Goal: Transaction & Acquisition: Purchase product/service

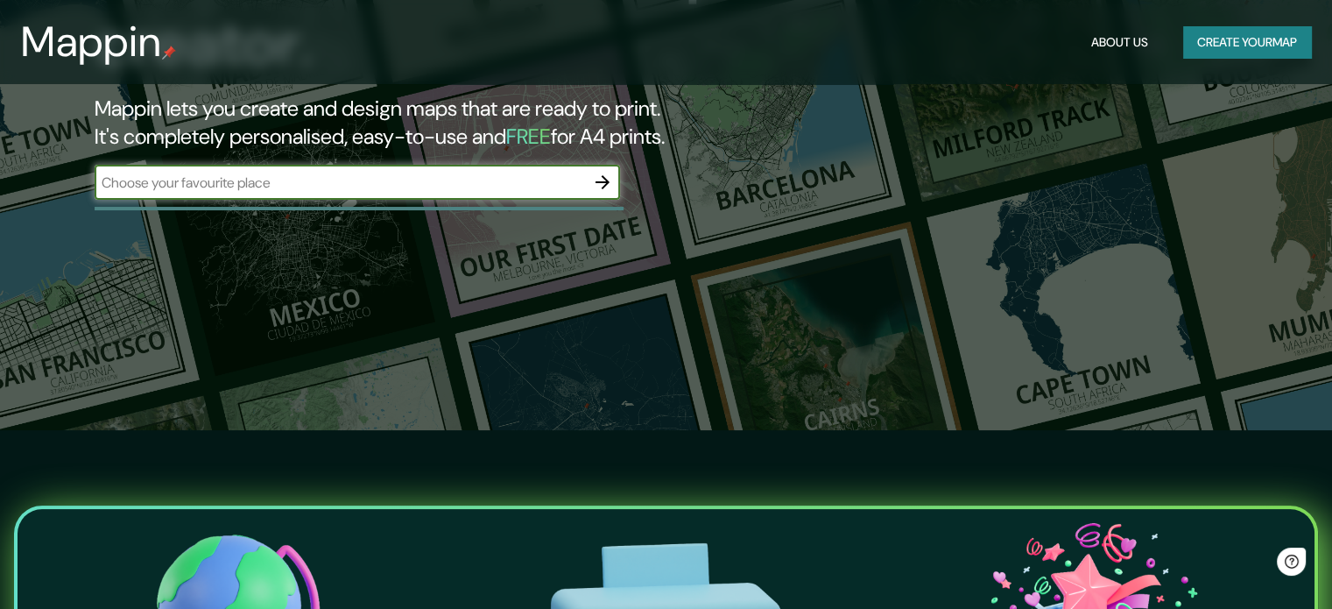
scroll to position [175, 0]
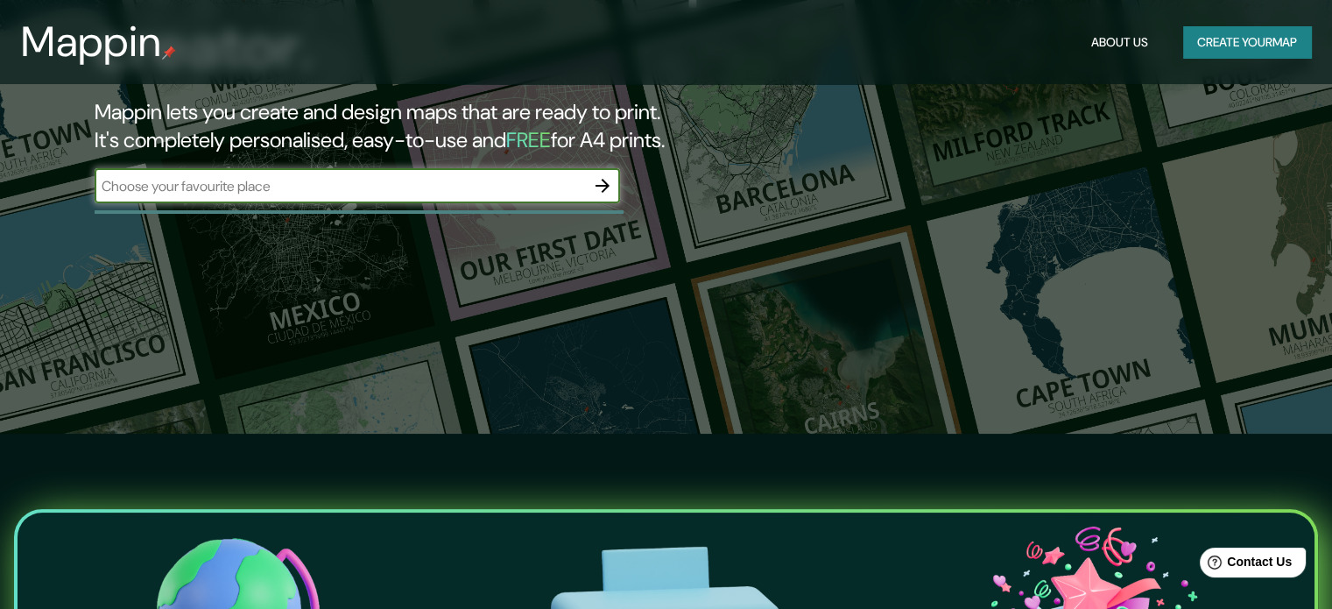
click at [288, 187] on input "text" at bounding box center [340, 186] width 491 height 20
paste input "miraflores [GEOGRAPHIC_DATA]"
type input "miraflores [GEOGRAPHIC_DATA]"
click at [590, 185] on button "button" at bounding box center [602, 185] width 35 height 35
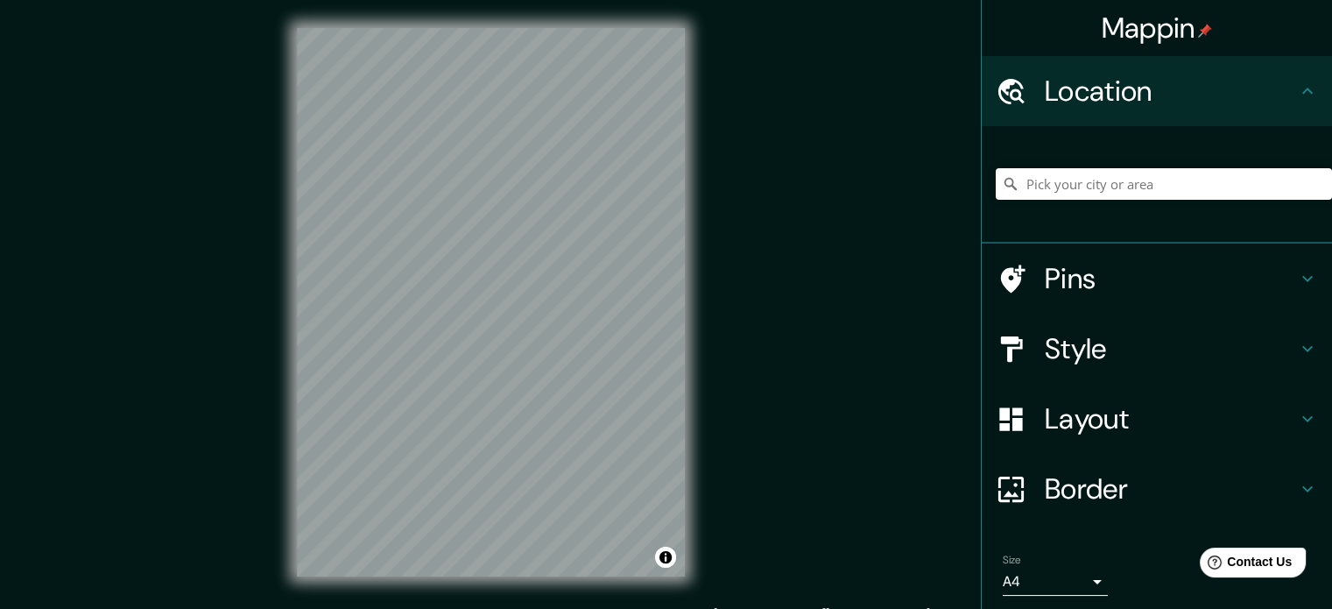
click at [1072, 283] on h4 "Pins" at bounding box center [1171, 278] width 252 height 35
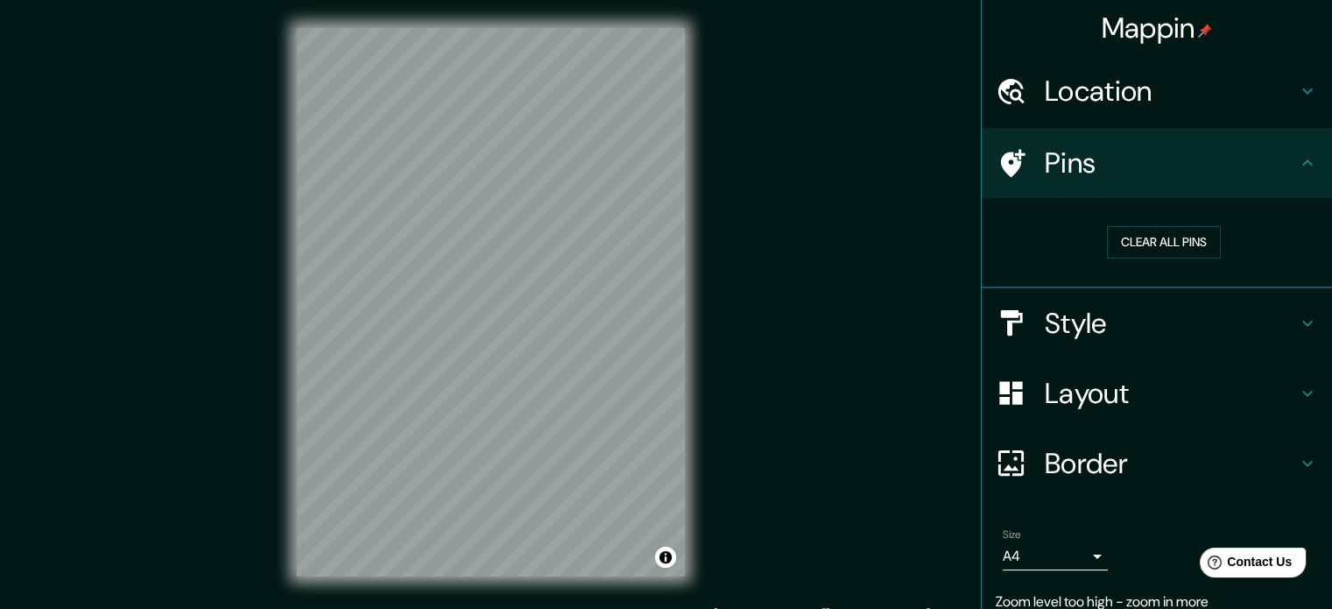
click at [1082, 311] on h4 "Style" at bounding box center [1171, 323] width 252 height 35
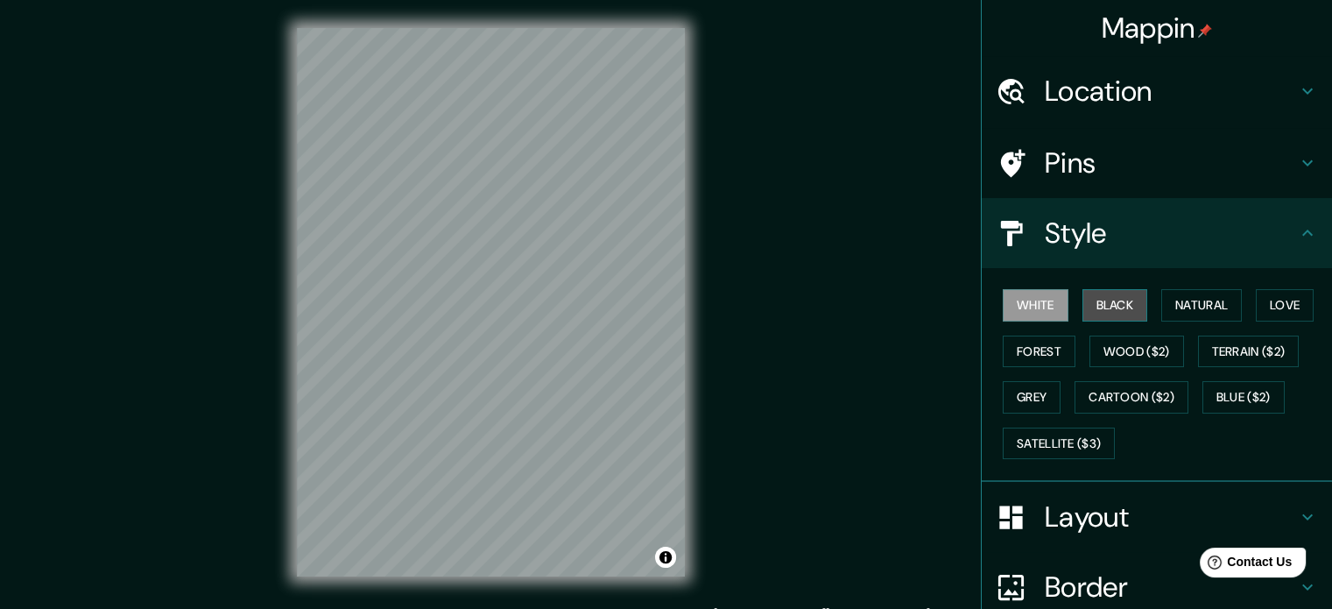
click at [1098, 304] on button "Black" at bounding box center [1116, 305] width 66 height 32
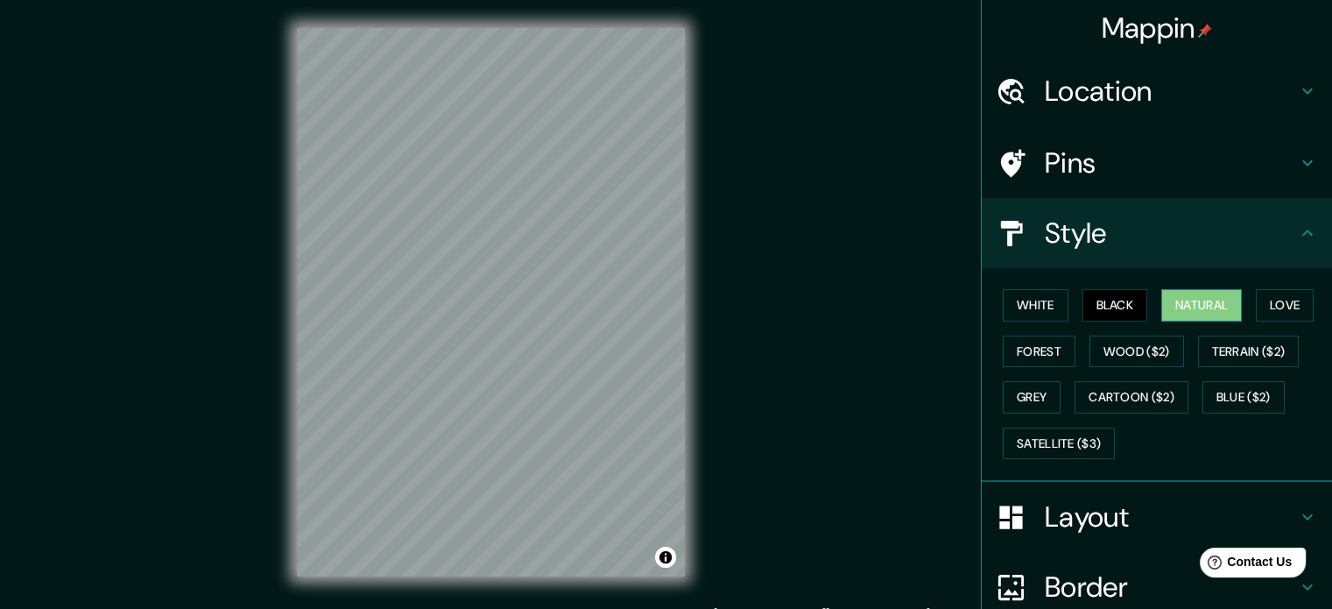
click at [1190, 309] on button "Natural" at bounding box center [1202, 305] width 81 height 32
click at [1123, 97] on h4 "Location" at bounding box center [1171, 91] width 252 height 35
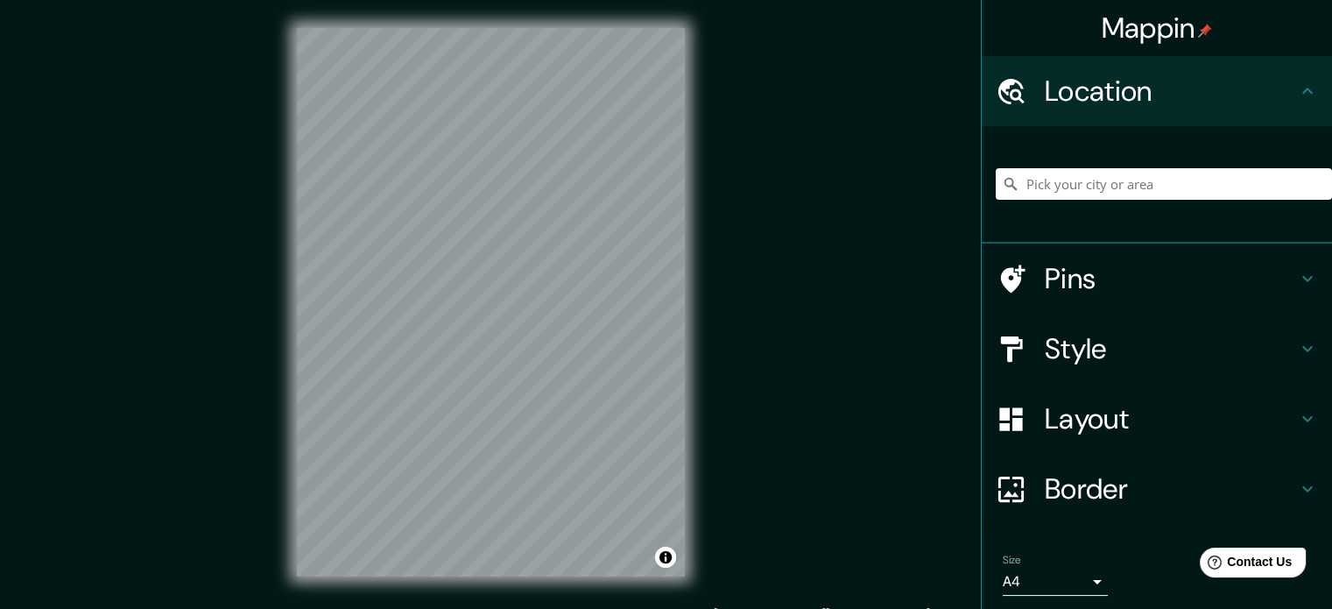
click at [1121, 86] on h4 "Location" at bounding box center [1171, 91] width 252 height 35
click at [1076, 374] on div "Style" at bounding box center [1157, 349] width 350 height 70
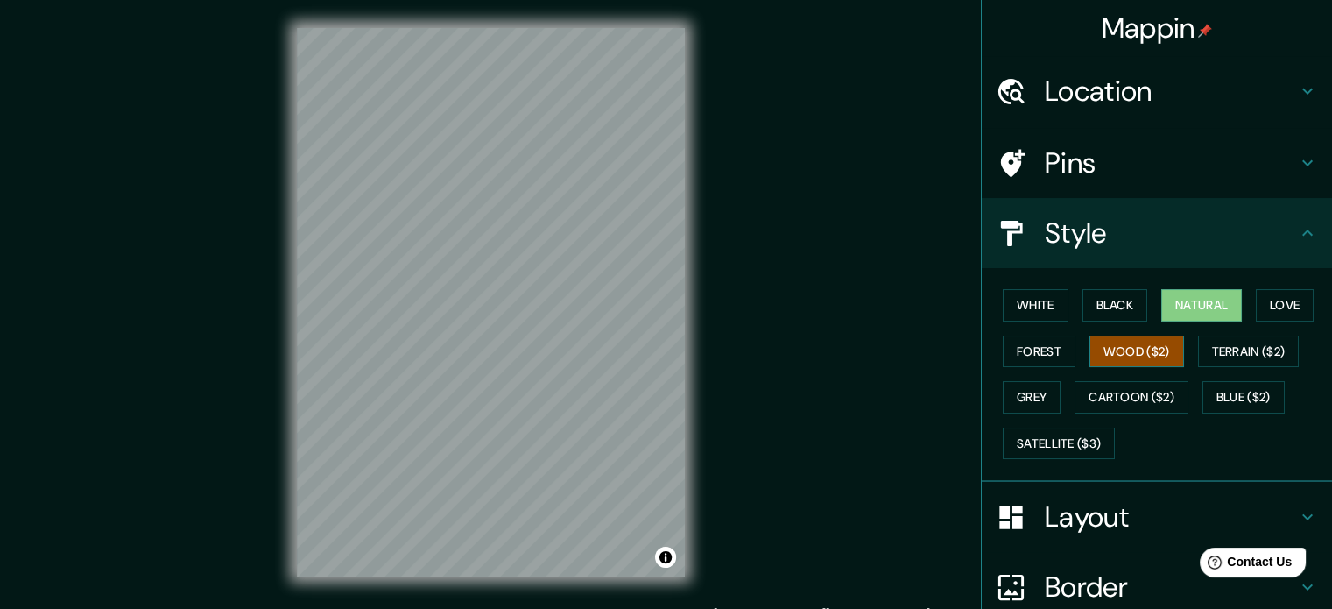
click at [1111, 346] on button "Wood ($2)" at bounding box center [1137, 352] width 95 height 32
click at [543, 441] on div at bounding box center [536, 448] width 14 height 14
click at [1226, 344] on button "Terrain ($2)" at bounding box center [1249, 352] width 102 height 32
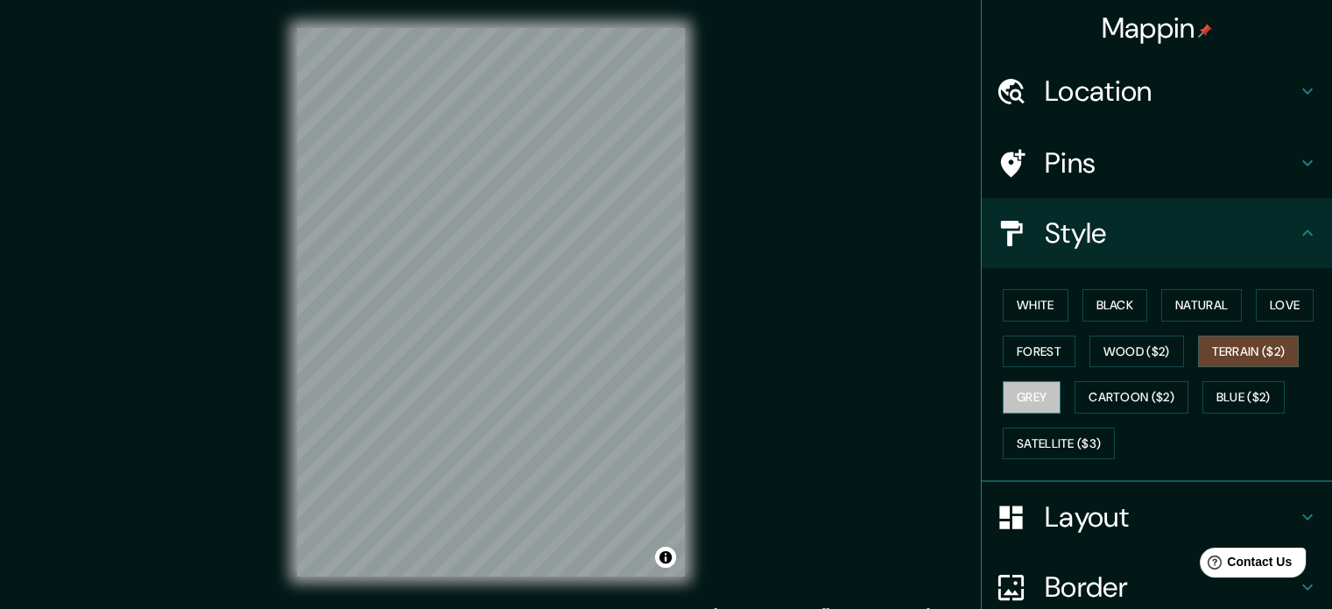
click at [1020, 394] on button "Grey" at bounding box center [1032, 397] width 58 height 32
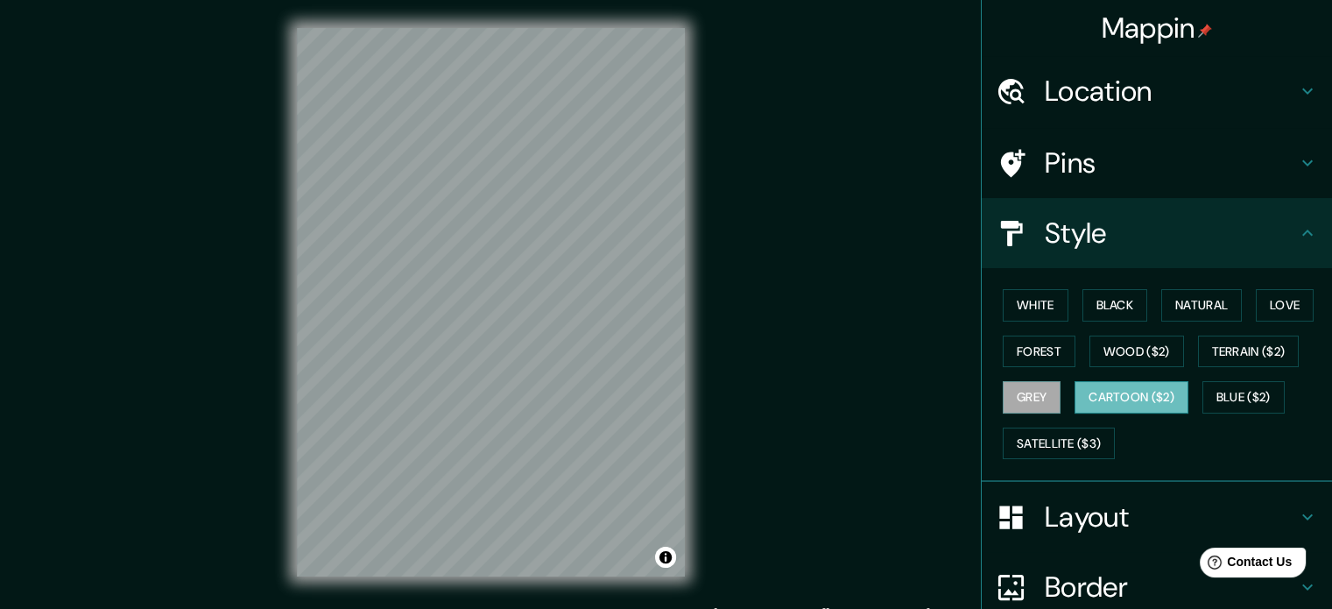
click at [1089, 407] on button "Cartoon ($2)" at bounding box center [1132, 397] width 114 height 32
click at [1223, 402] on button "Blue ($2)" at bounding box center [1244, 397] width 82 height 32
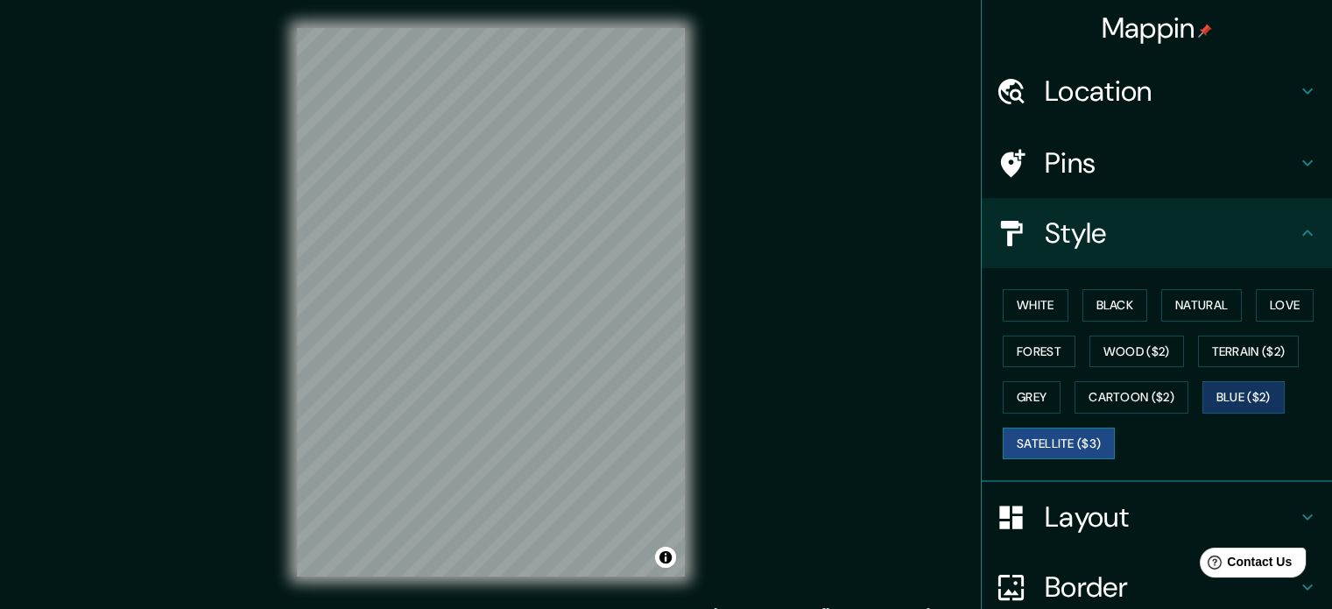
click at [1103, 440] on button "Satellite ($3)" at bounding box center [1059, 443] width 112 height 32
click at [1030, 307] on button "White" at bounding box center [1036, 305] width 66 height 32
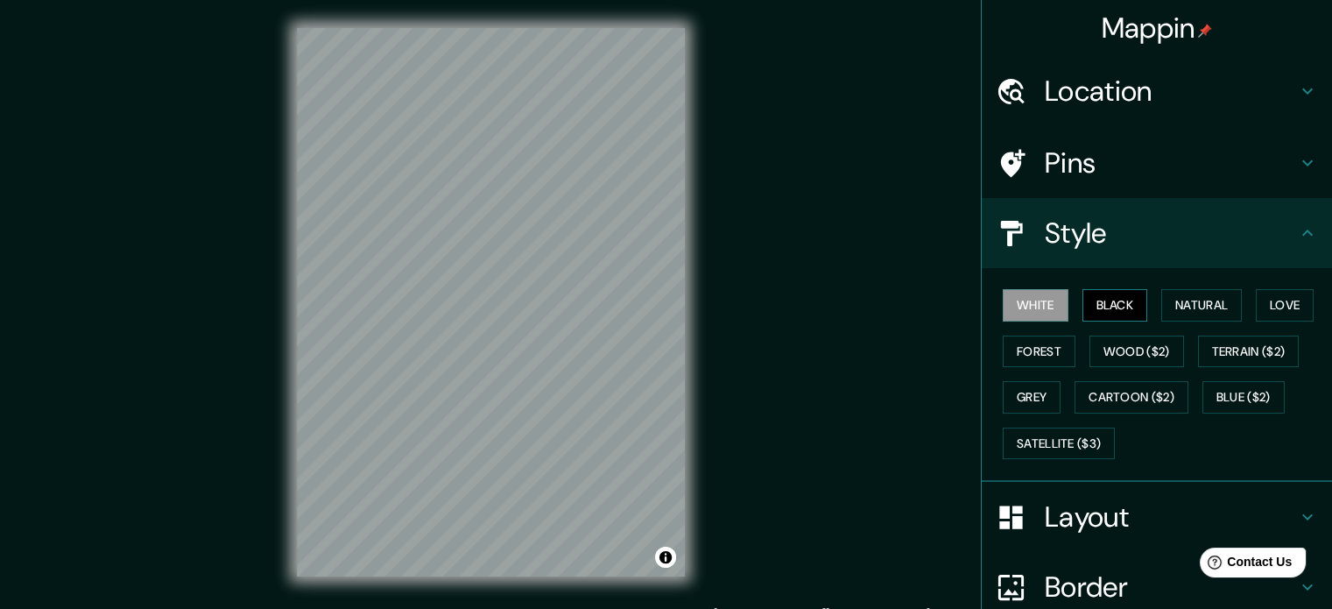
click at [1102, 307] on button "Black" at bounding box center [1116, 305] width 66 height 32
click at [1174, 303] on button "Natural" at bounding box center [1202, 305] width 81 height 32
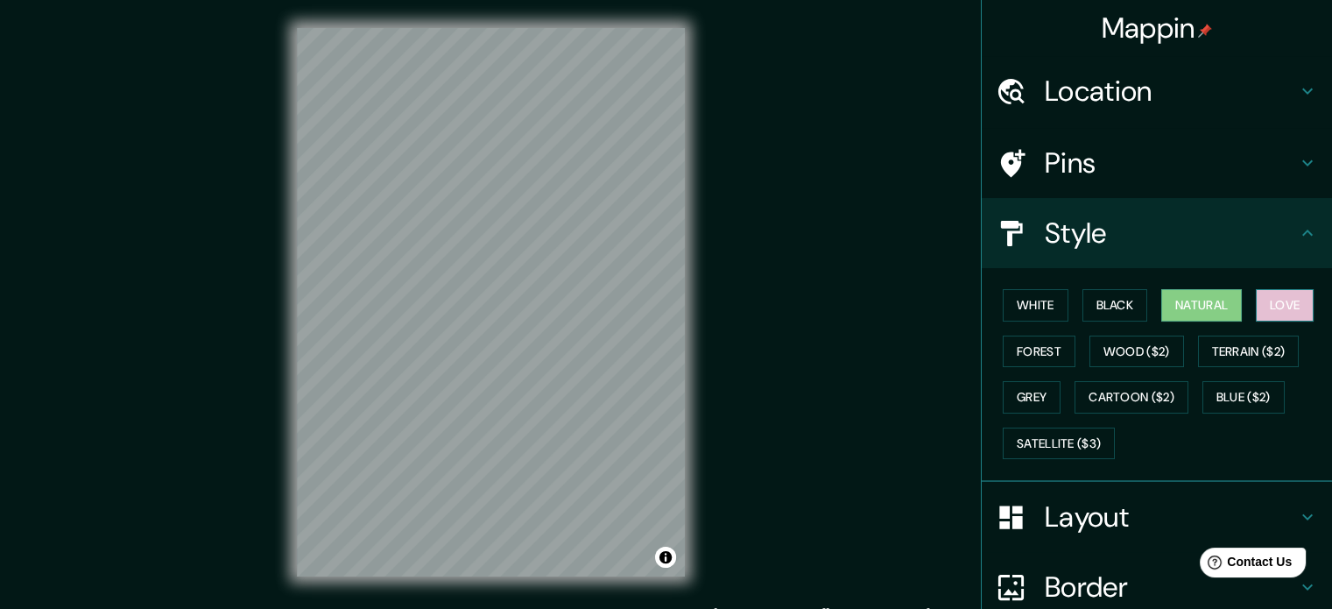
click at [1264, 299] on button "Love" at bounding box center [1285, 305] width 58 height 32
click at [1163, 350] on button "Wood ($2)" at bounding box center [1137, 352] width 95 height 32
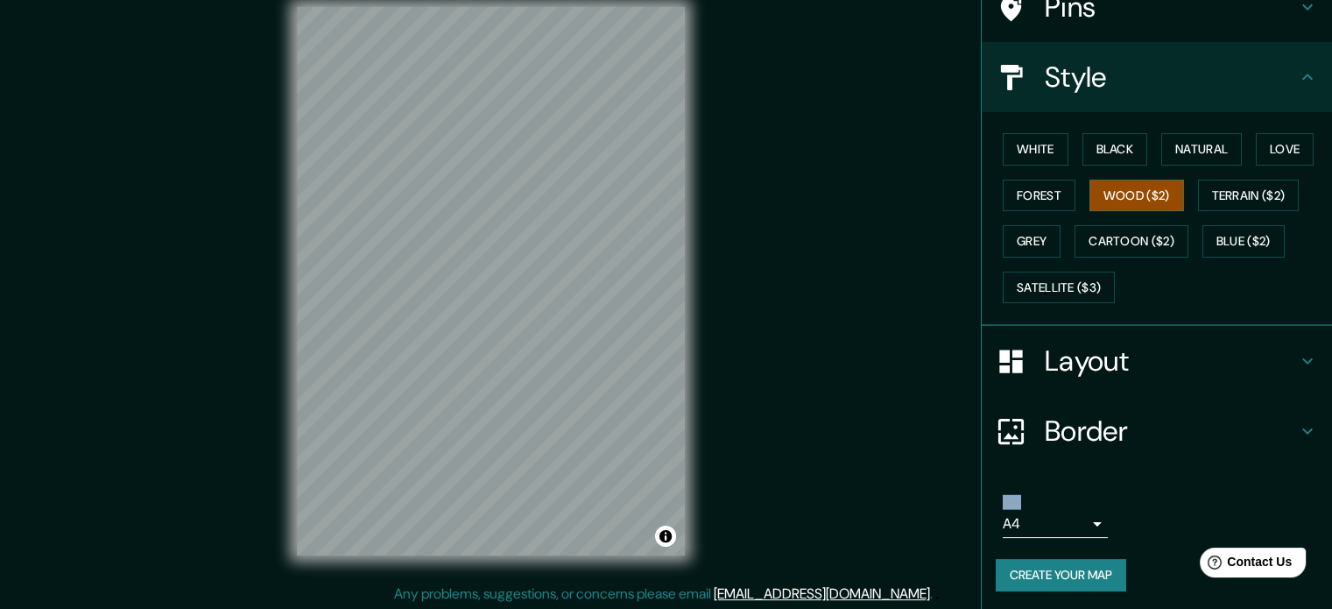
scroll to position [23, 0]
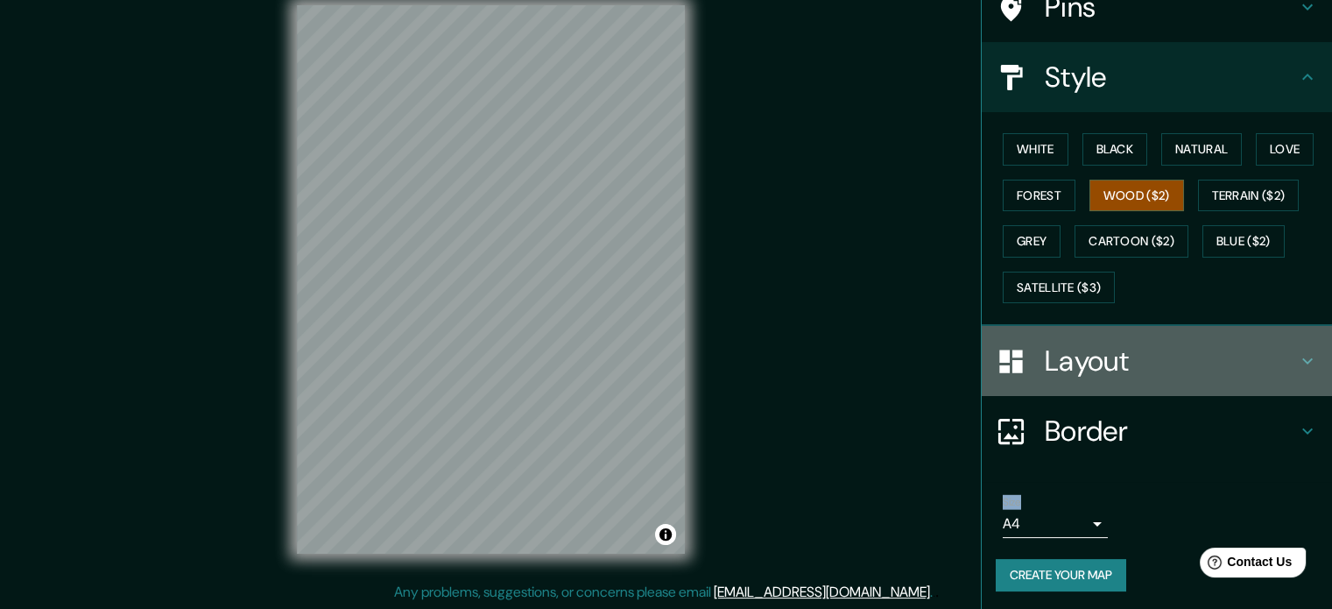
click at [1070, 357] on h4 "Layout" at bounding box center [1171, 360] width 252 height 35
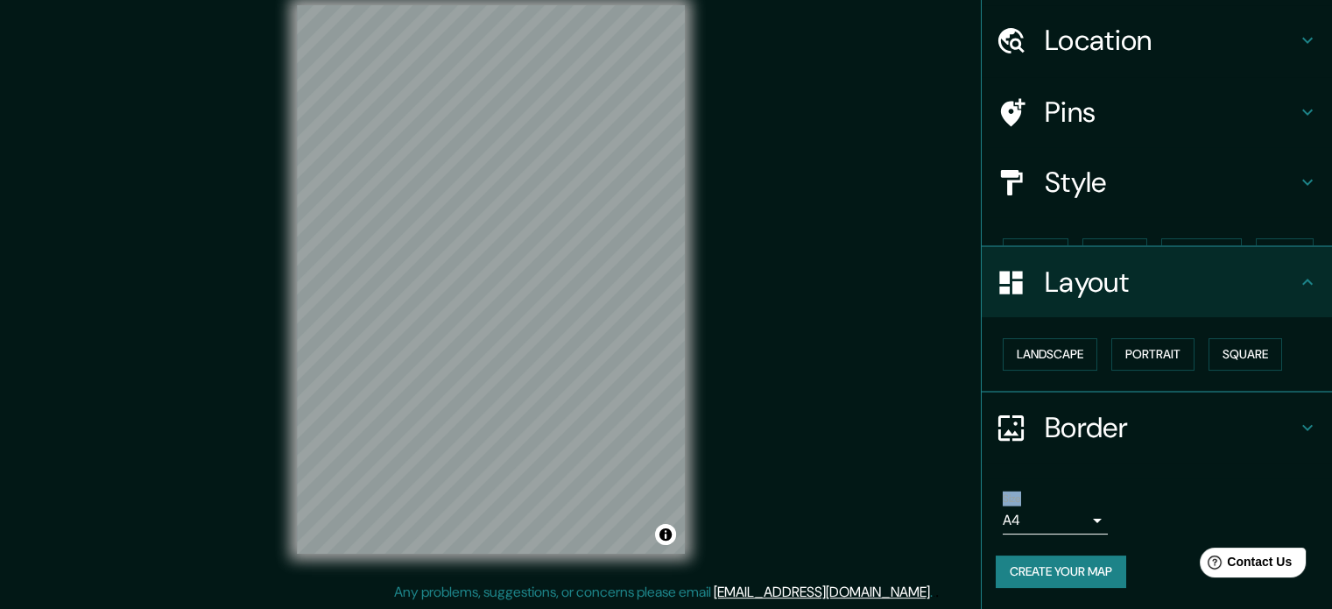
scroll to position [19, 0]
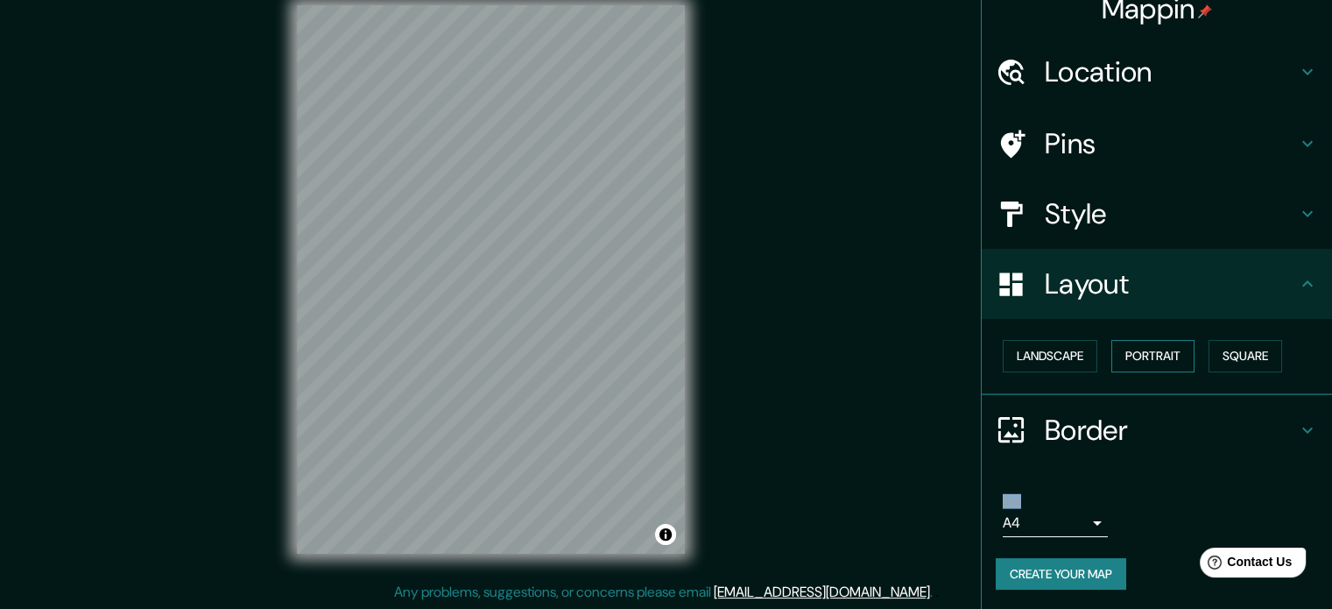
click at [1159, 359] on button "Portrait" at bounding box center [1153, 356] width 83 height 32
click at [1211, 355] on button "Square" at bounding box center [1246, 356] width 74 height 32
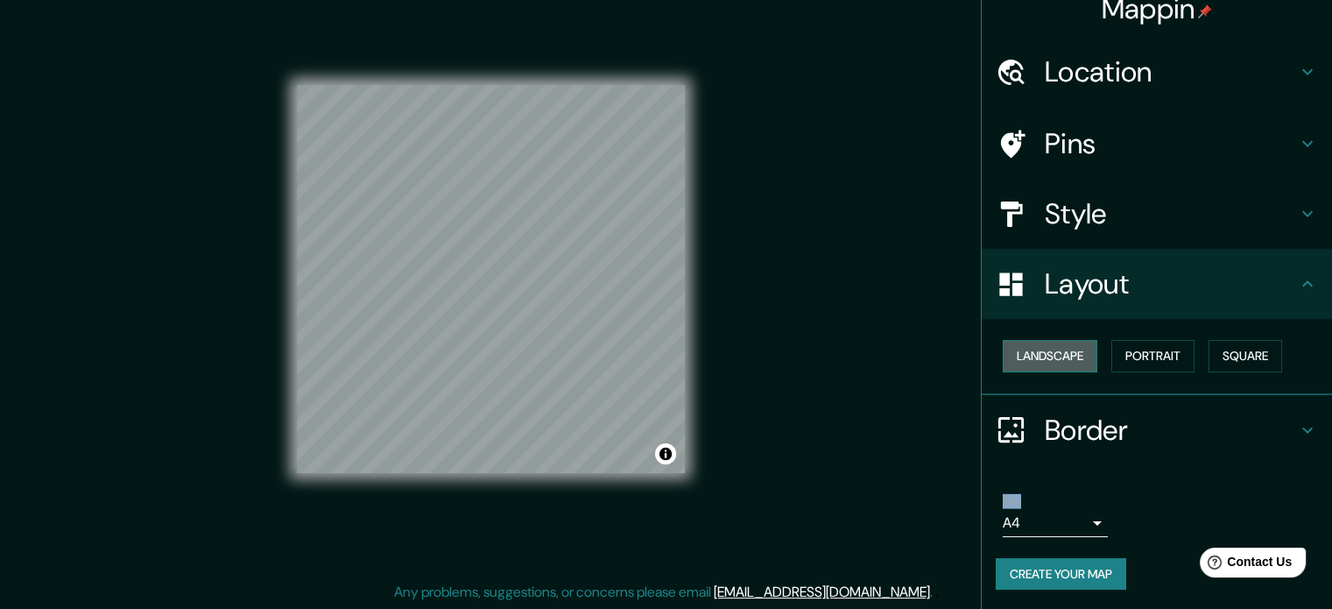
click at [1067, 354] on button "Landscape" at bounding box center [1050, 356] width 95 height 32
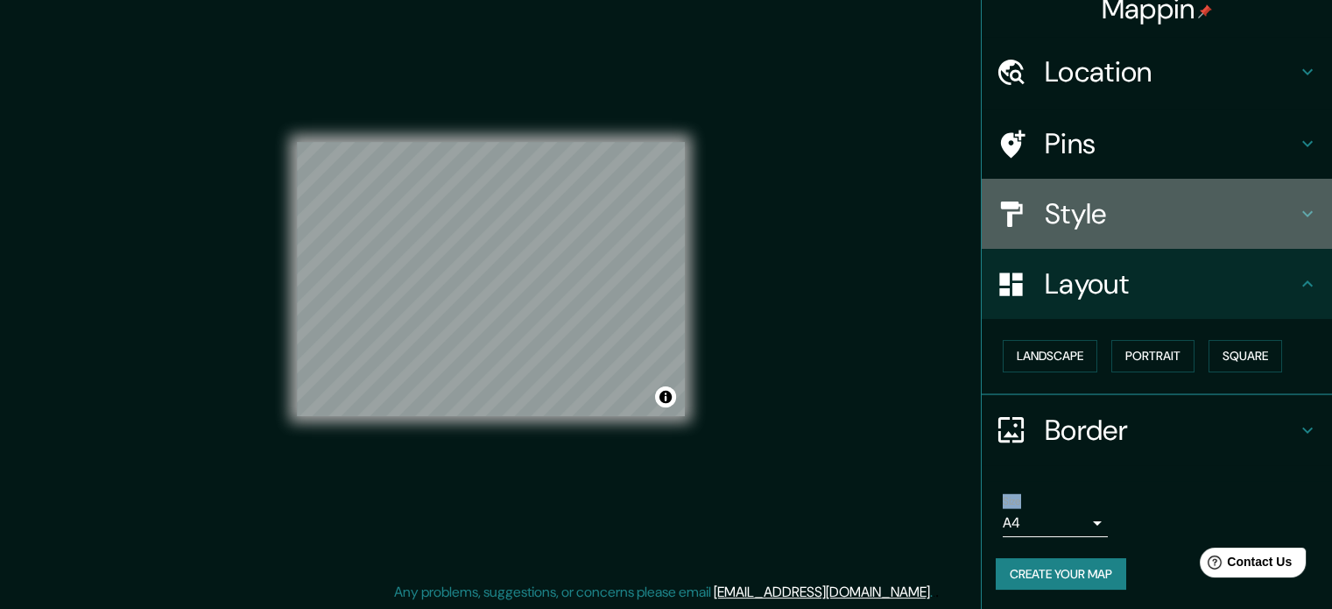
click at [1114, 203] on h4 "Style" at bounding box center [1171, 213] width 252 height 35
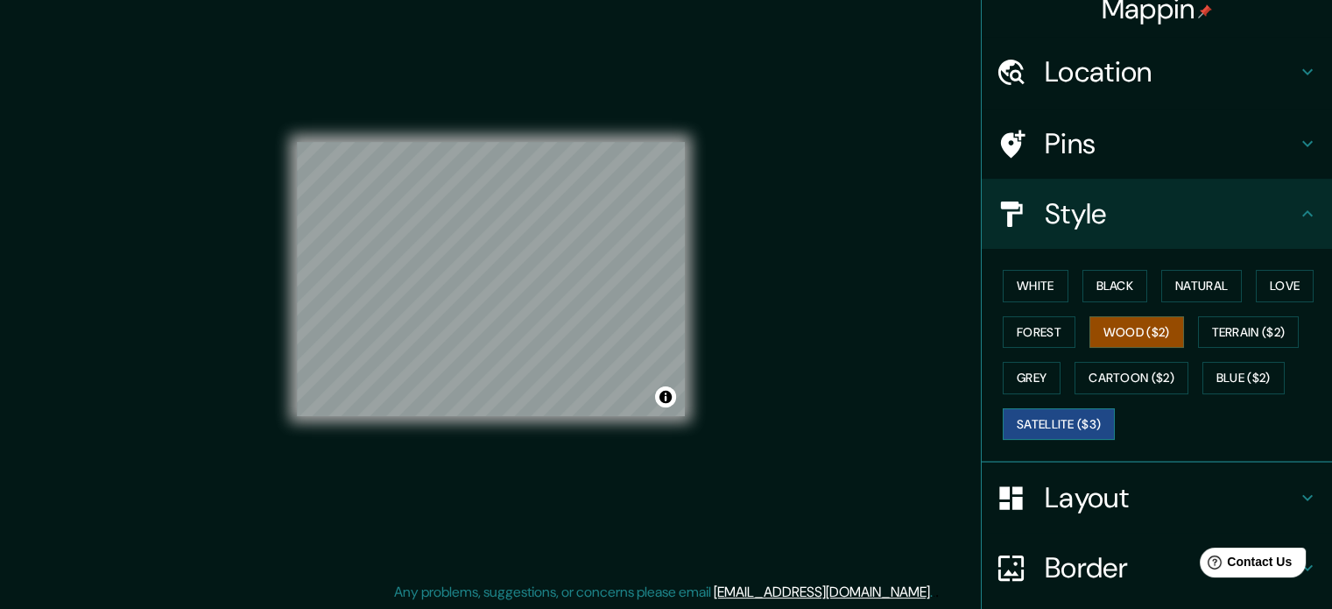
click at [1069, 423] on button "Satellite ($3)" at bounding box center [1059, 424] width 112 height 32
click at [1058, 501] on h4 "Layout" at bounding box center [1171, 497] width 252 height 35
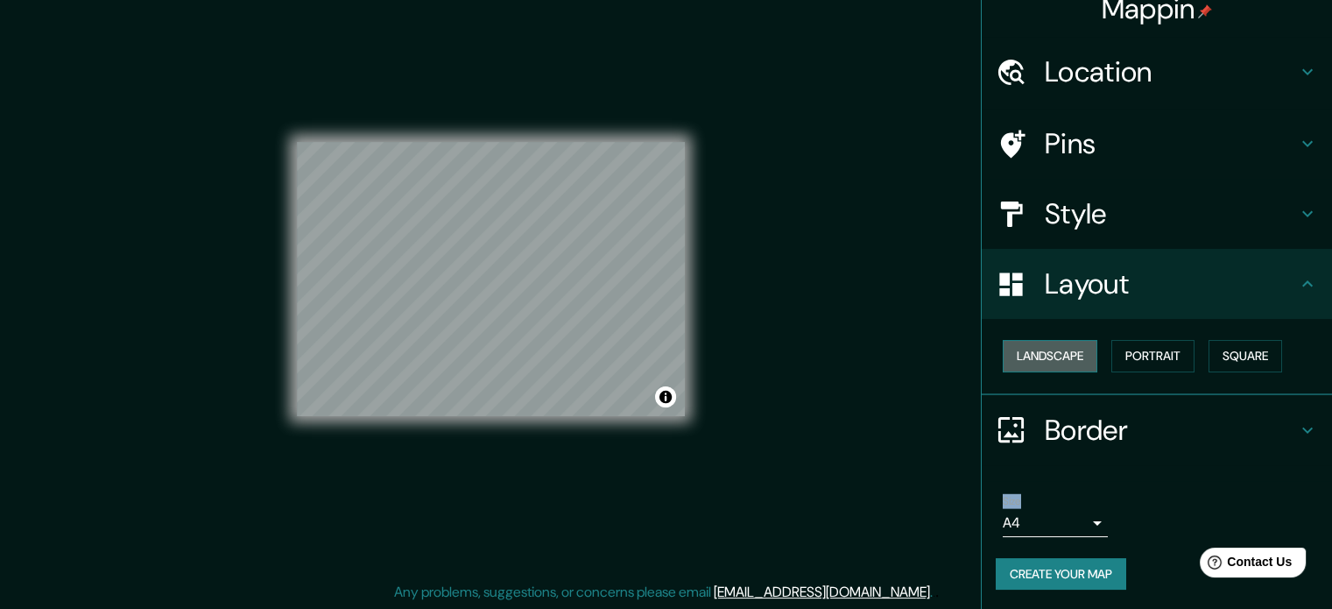
click at [1030, 340] on button "Landscape" at bounding box center [1050, 356] width 95 height 32
click at [1261, 364] on button "Square" at bounding box center [1246, 356] width 74 height 32
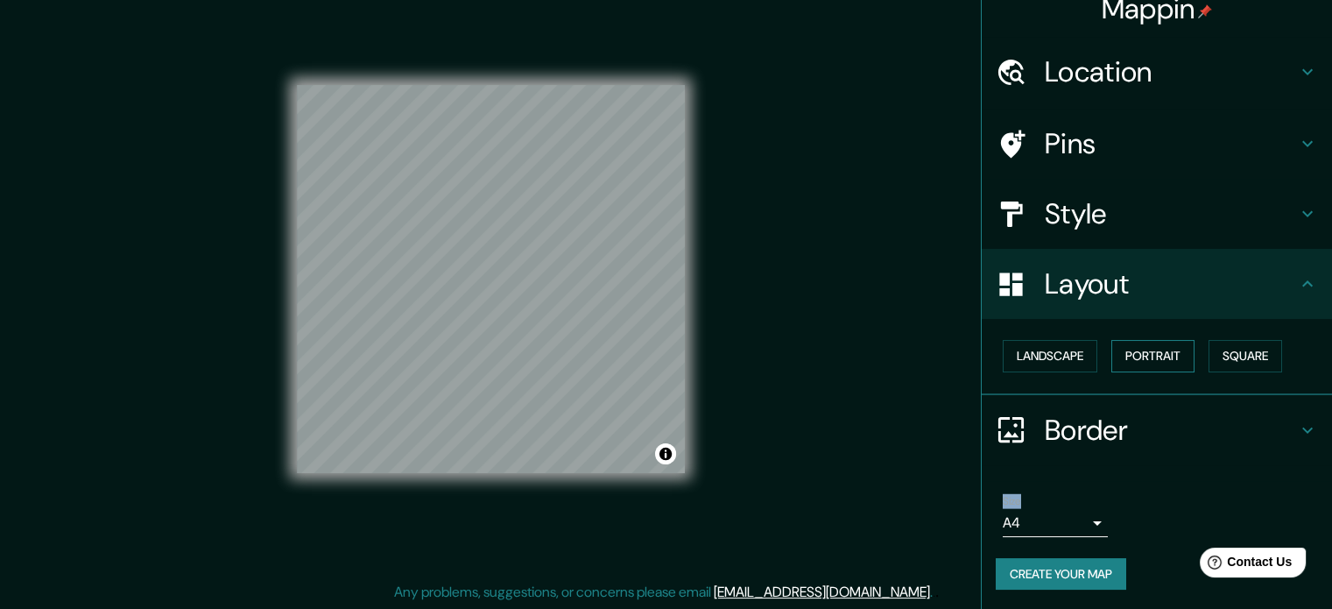
click at [1132, 350] on button "Portrait" at bounding box center [1153, 356] width 83 height 32
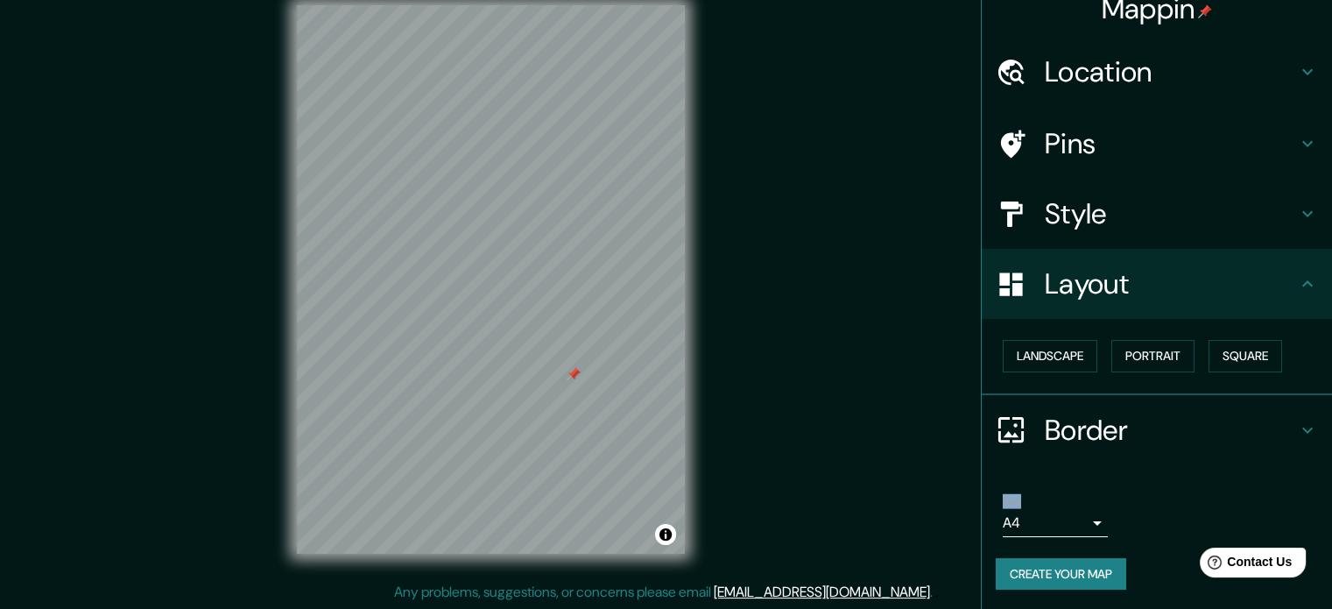
drag, startPoint x: 704, startPoint y: 364, endPoint x: 568, endPoint y: 380, distance: 137.7
click at [568, 380] on div at bounding box center [574, 374] width 14 height 14
click at [594, 5] on div at bounding box center [491, 5] width 388 height 0
click at [593, 380] on div at bounding box center [587, 380] width 14 height 14
